Goal: Task Accomplishment & Management: Manage account settings

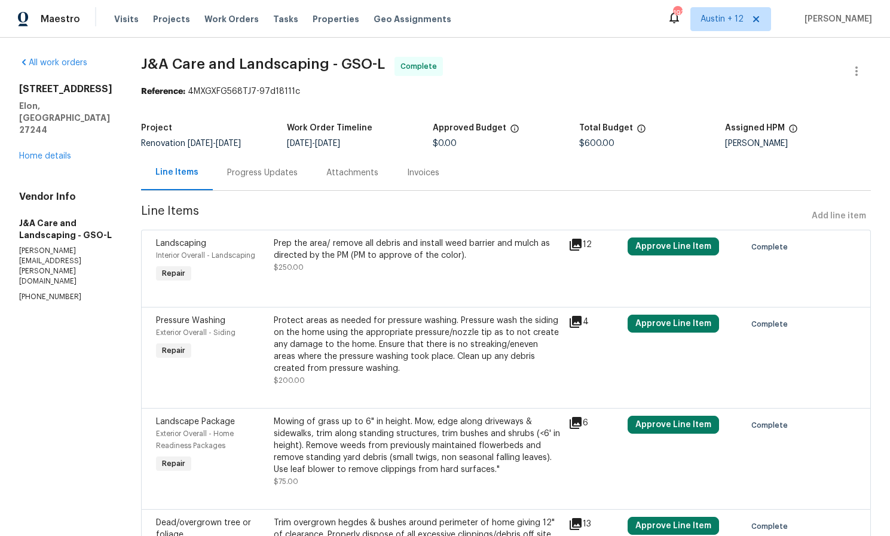
click at [641, 204] on section "J&A Care and Landscaping - GSO-L Complete Reference: 4MXGXFG568TJ7-97d18111c Pr…" at bounding box center [506, 335] width 730 height 556
click at [659, 243] on button "Approve Line Item" at bounding box center [673, 246] width 91 height 18
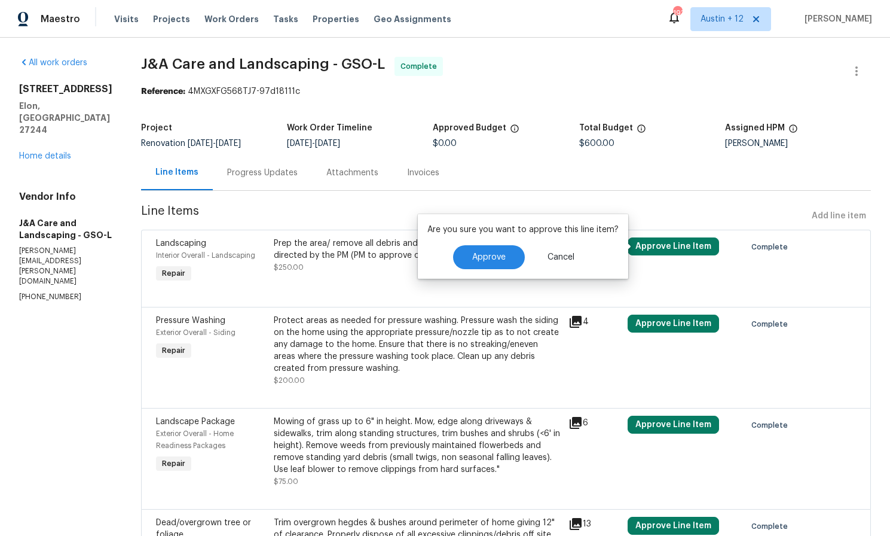
click at [695, 195] on section "J&A Care and Landscaping - GSO-L Complete Reference: 4MXGXFG568TJ7-97d18111c Pr…" at bounding box center [506, 335] width 730 height 556
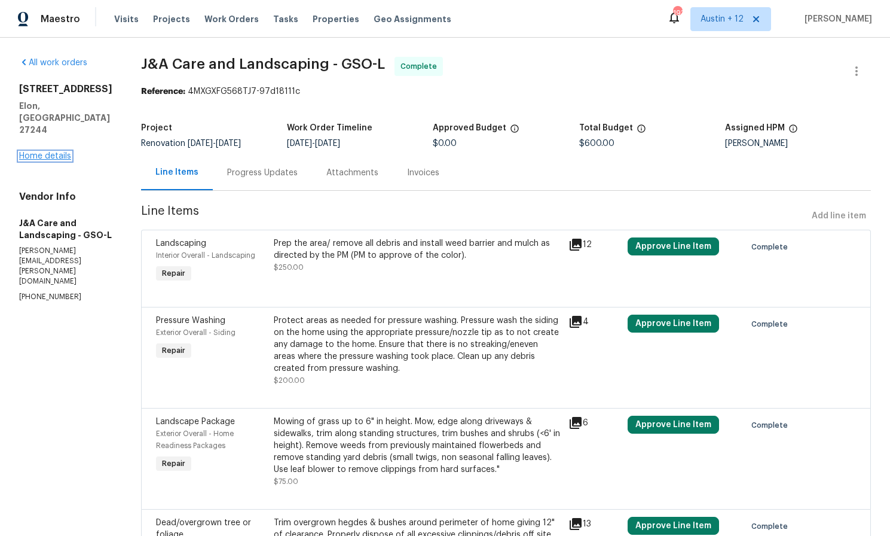
click at [44, 152] on link "Home details" at bounding box center [45, 156] width 52 height 8
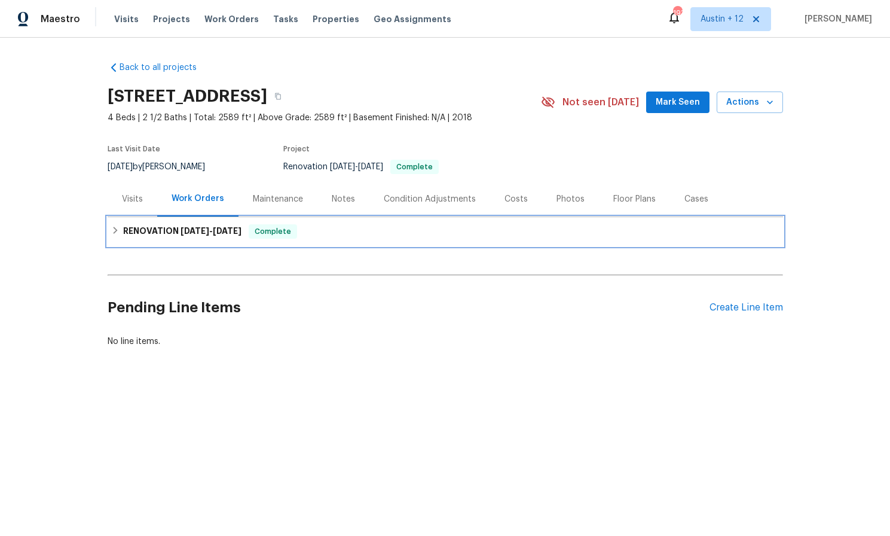
click at [111, 221] on div "RENOVATION [DATE] - [DATE] Complete" at bounding box center [445, 231] width 675 height 29
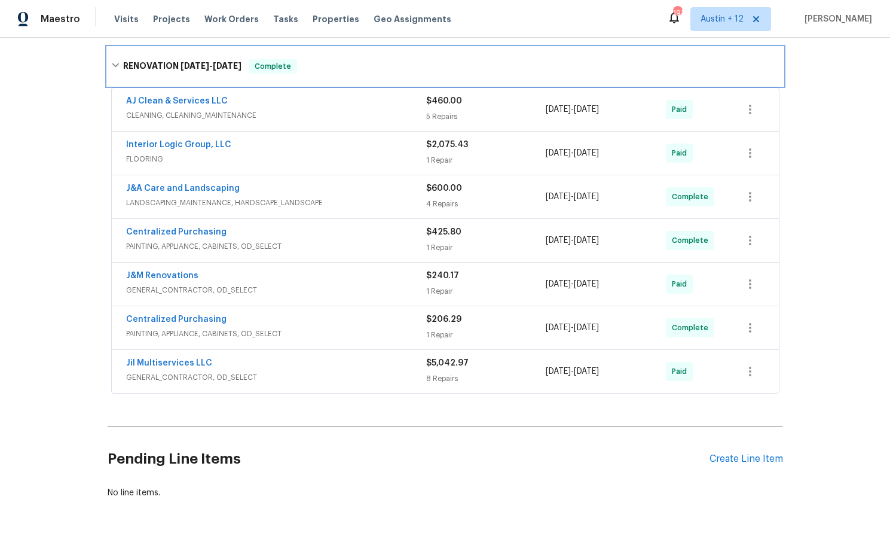
scroll to position [186, 0]
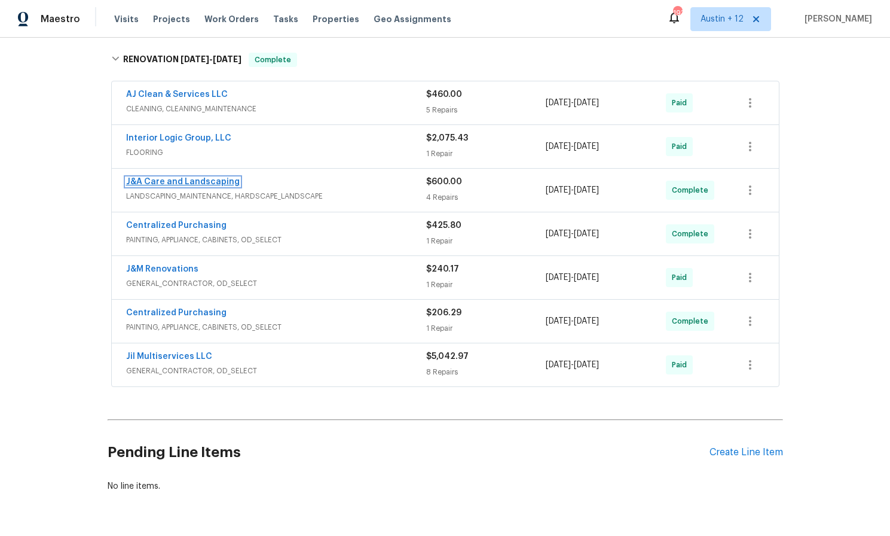
click at [169, 180] on link "J&A Care and Landscaping" at bounding box center [183, 182] width 114 height 8
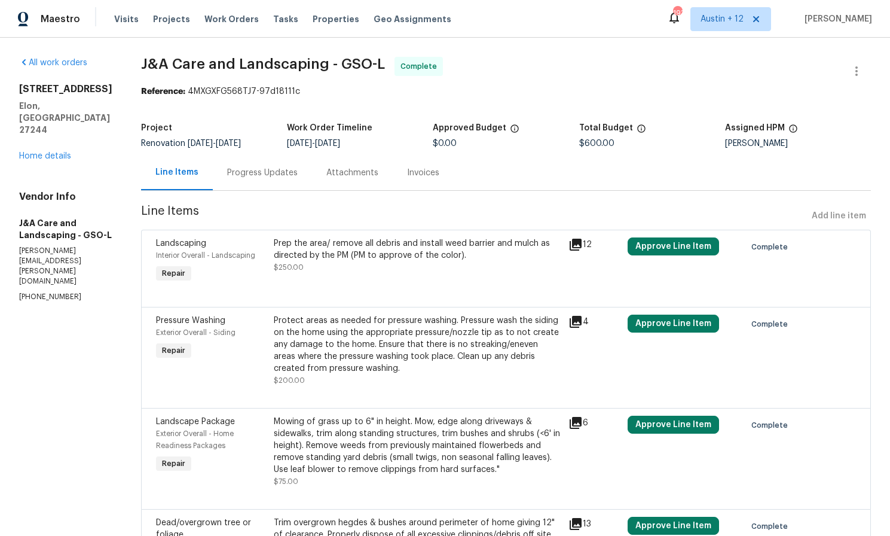
scroll to position [97, 0]
